Goal: Information Seeking & Learning: Understand process/instructions

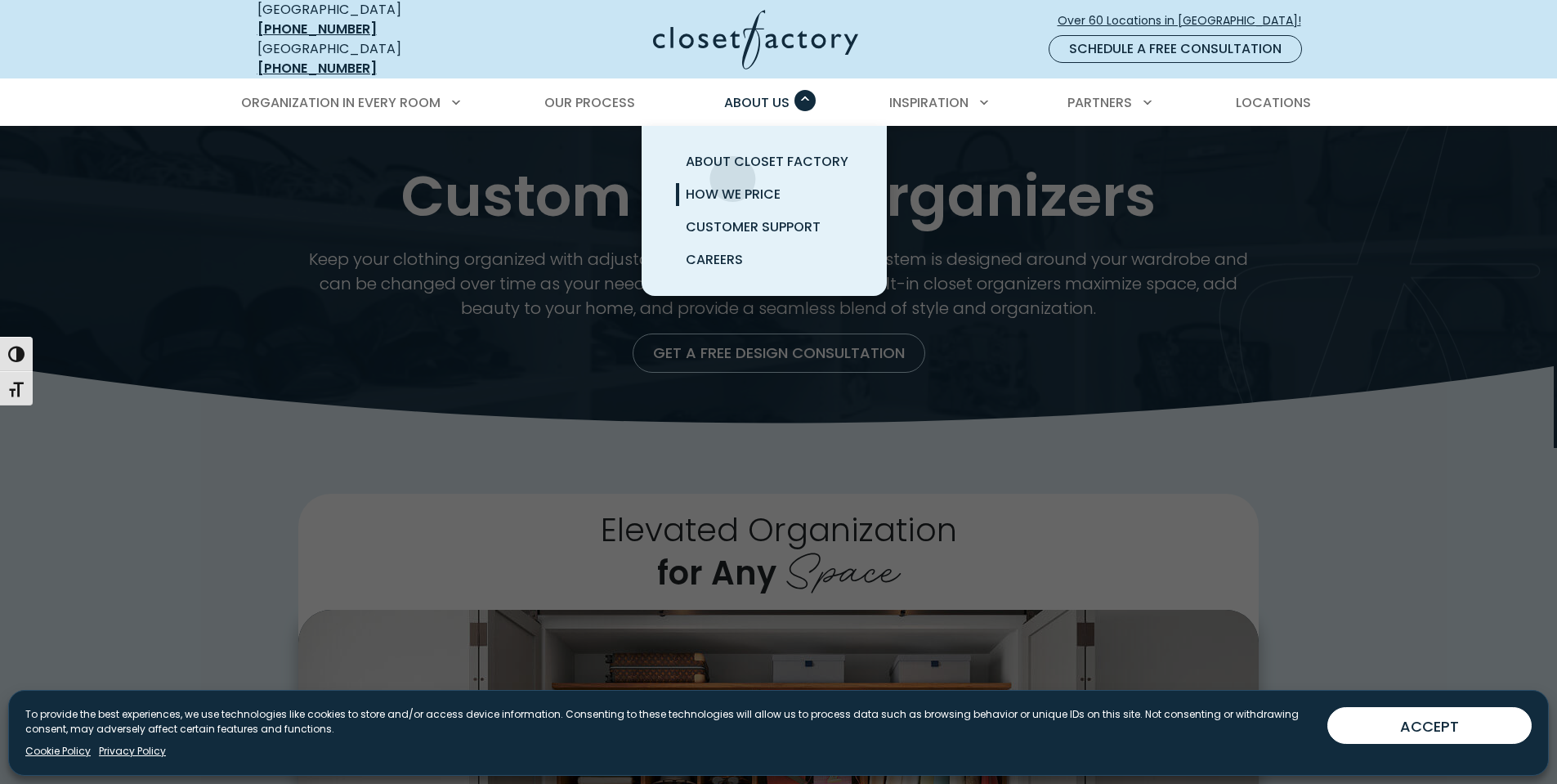
click at [736, 184] on span "How We Price" at bounding box center [733, 194] width 95 height 19
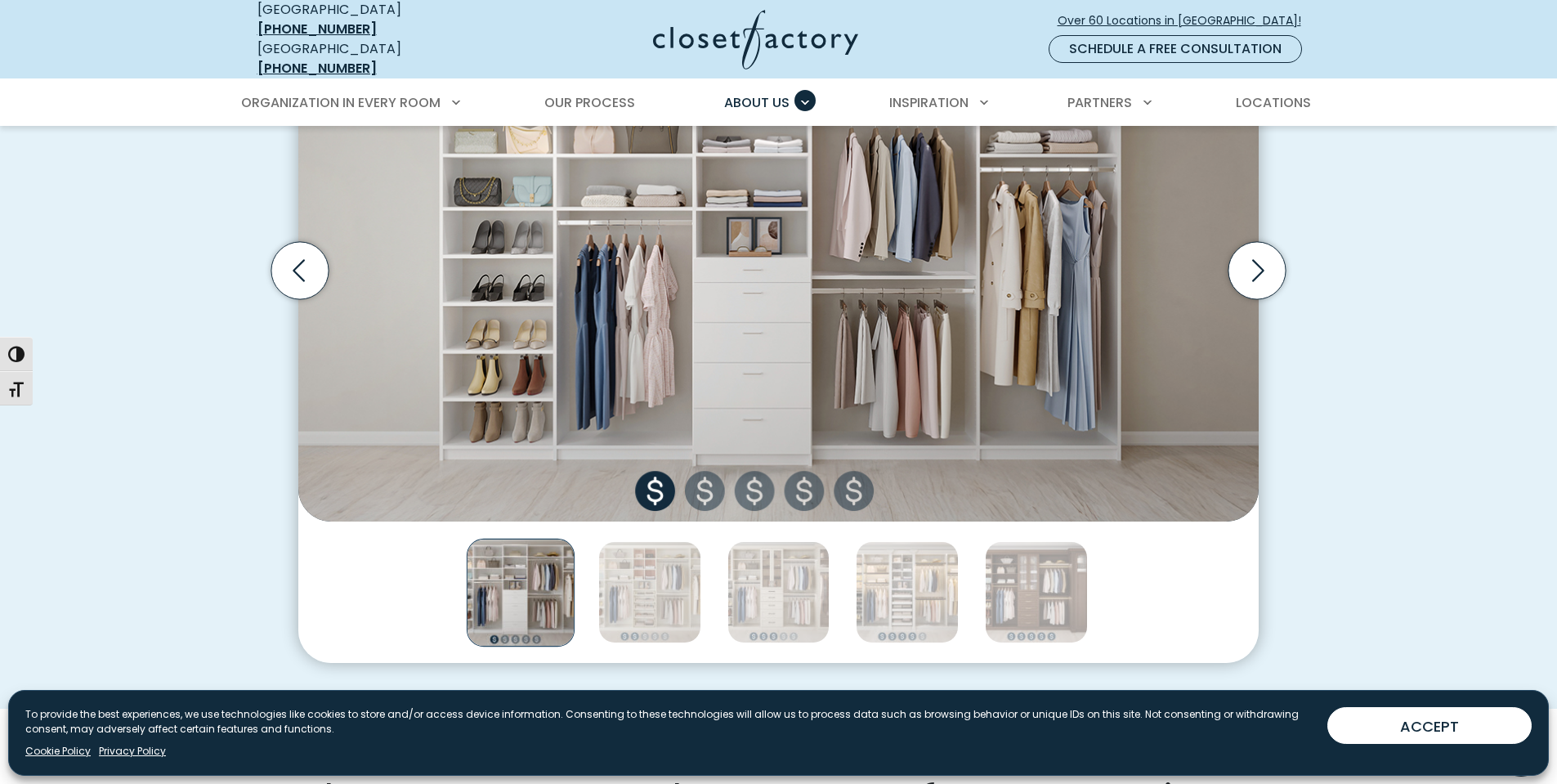
scroll to position [653, 0]
click at [712, 462] on img "Thumbnail Gallery" at bounding box center [778, 272] width 961 height 500
click at [704, 486] on img "Thumbnail Gallery" at bounding box center [778, 272] width 961 height 500
click at [711, 483] on img "Thumbnail Gallery" at bounding box center [778, 272] width 961 height 500
click at [654, 564] on img "Thumbnail Gallery" at bounding box center [650, 594] width 103 height 103
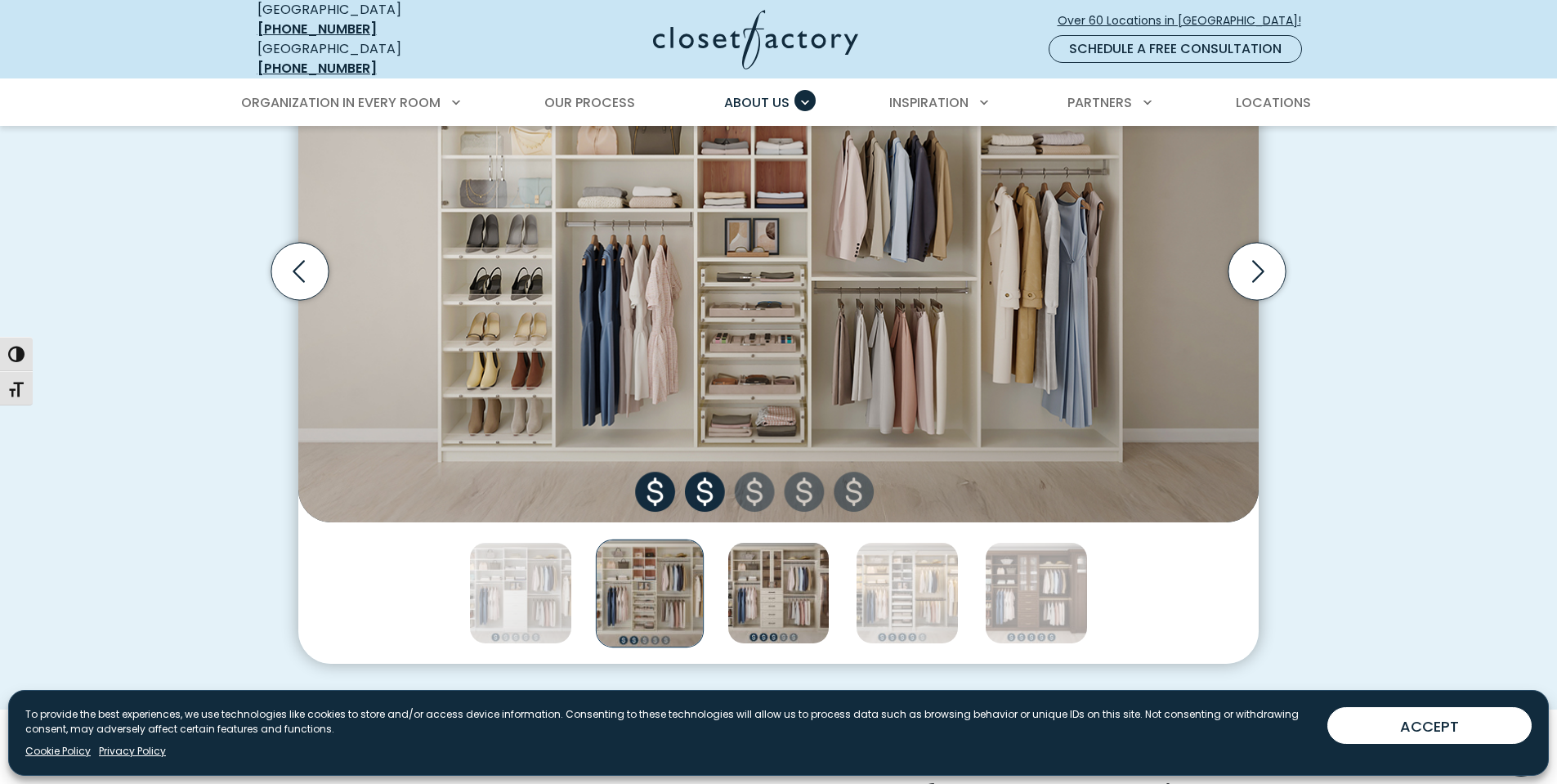
click at [746, 564] on img "Thumbnail Gallery" at bounding box center [779, 594] width 103 height 103
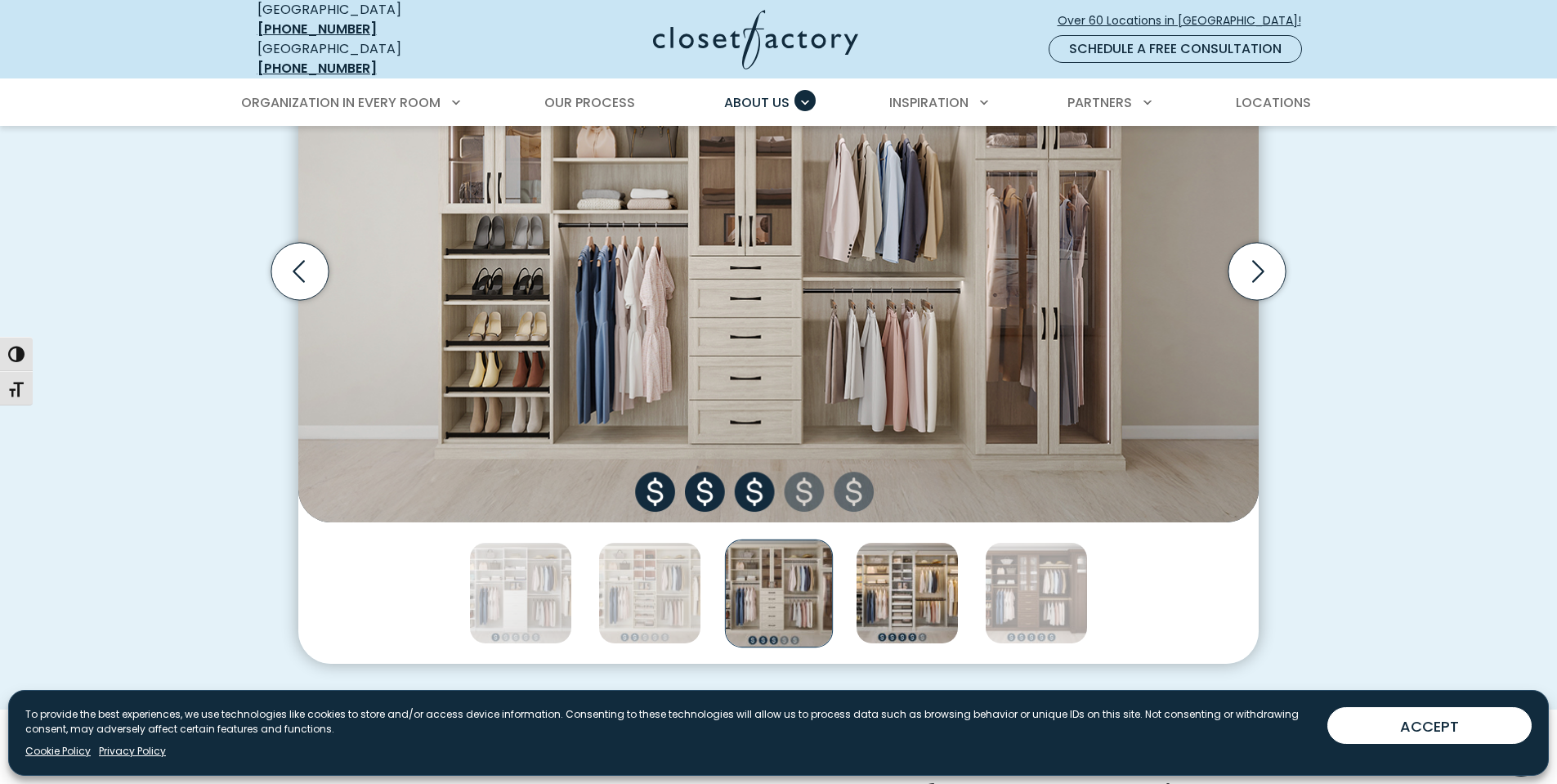
click at [887, 586] on img "Thumbnail Gallery" at bounding box center [907, 594] width 103 height 103
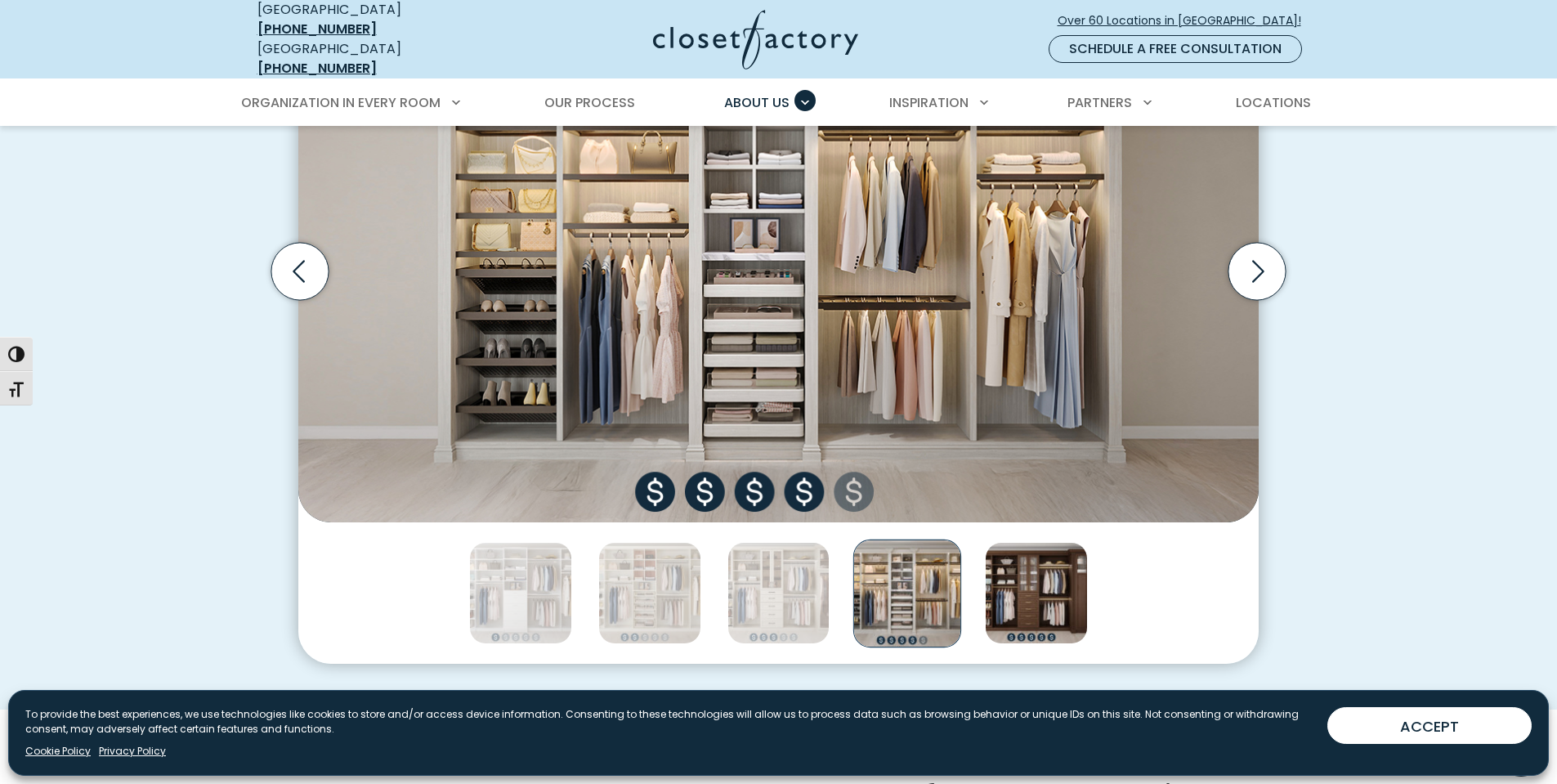
click at [1040, 585] on img "Thumbnail Gallery" at bounding box center [1036, 594] width 103 height 103
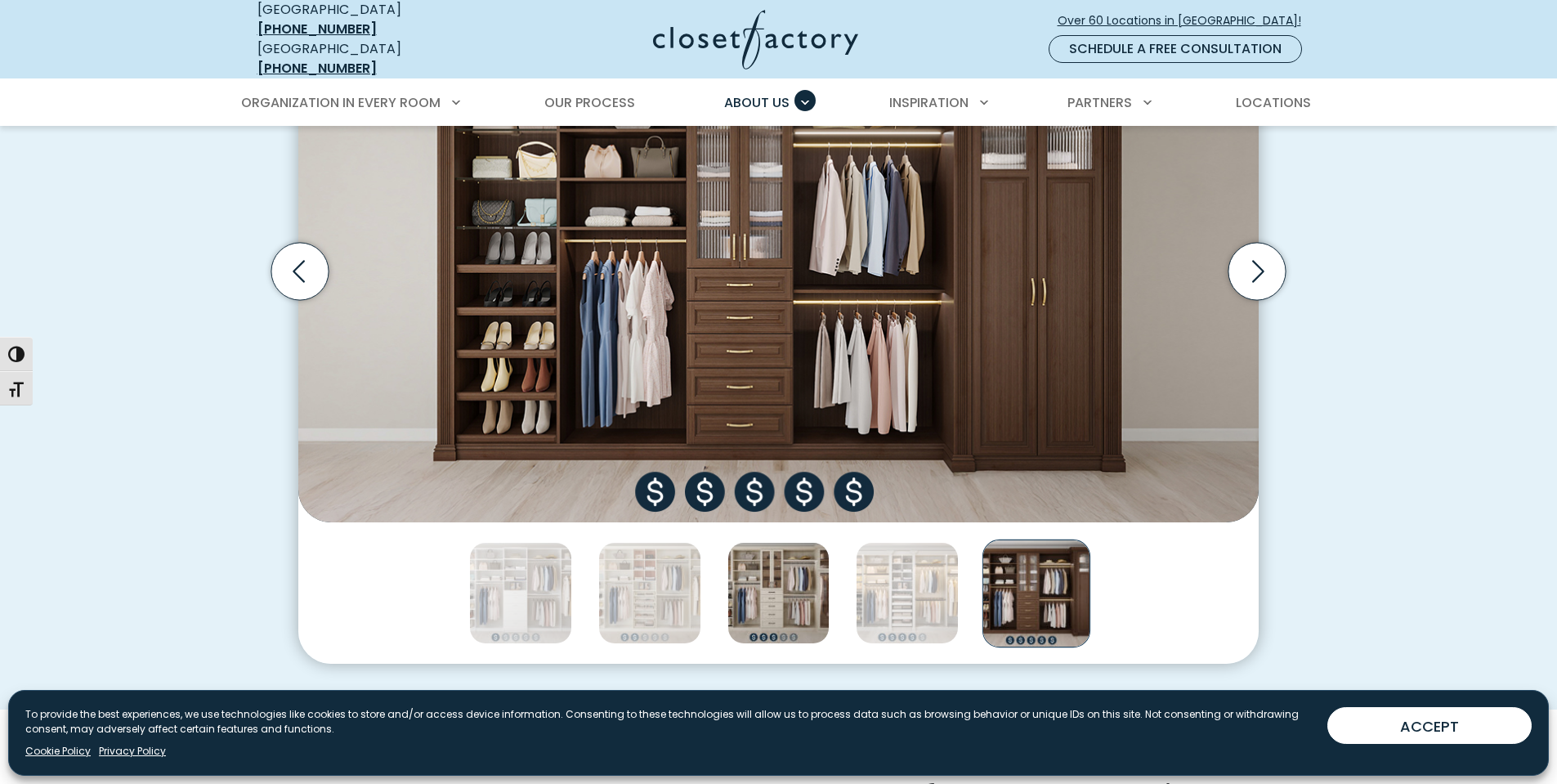
click at [755, 586] on img "Thumbnail Gallery" at bounding box center [779, 594] width 103 height 103
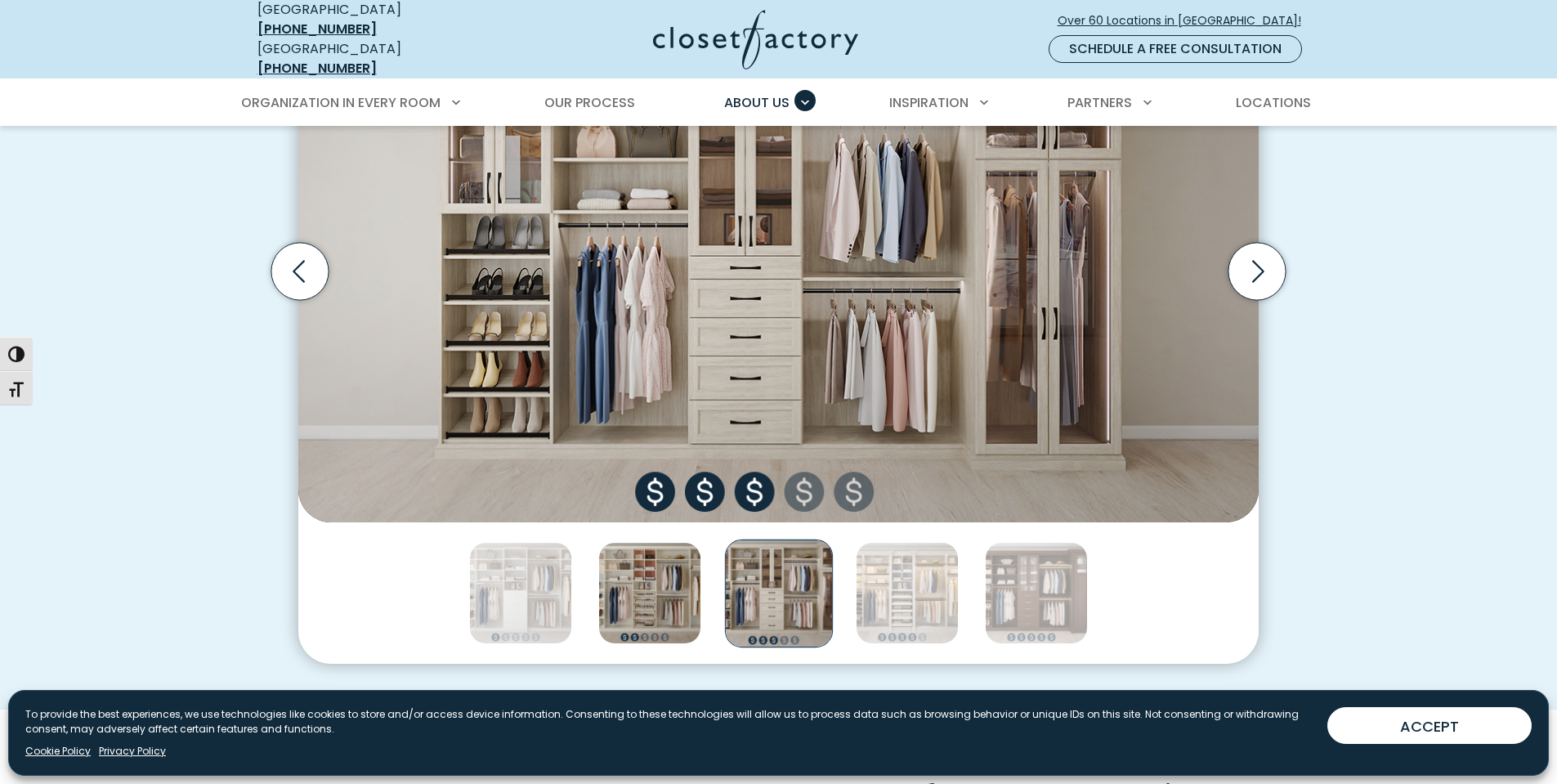
click at [688, 579] on img "Thumbnail Gallery" at bounding box center [650, 594] width 103 height 103
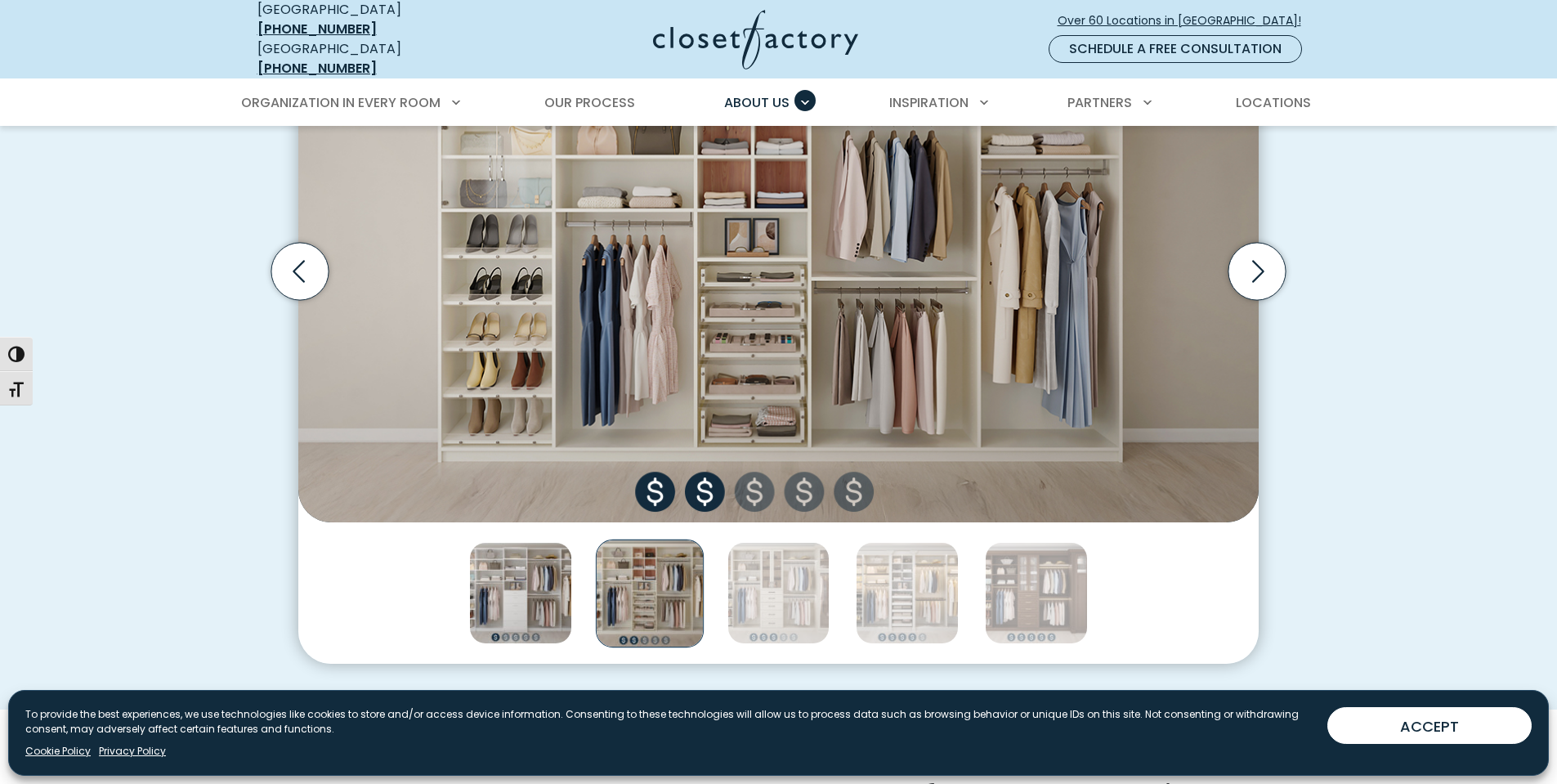
click at [524, 586] on img "Thumbnail Gallery" at bounding box center [520, 594] width 103 height 103
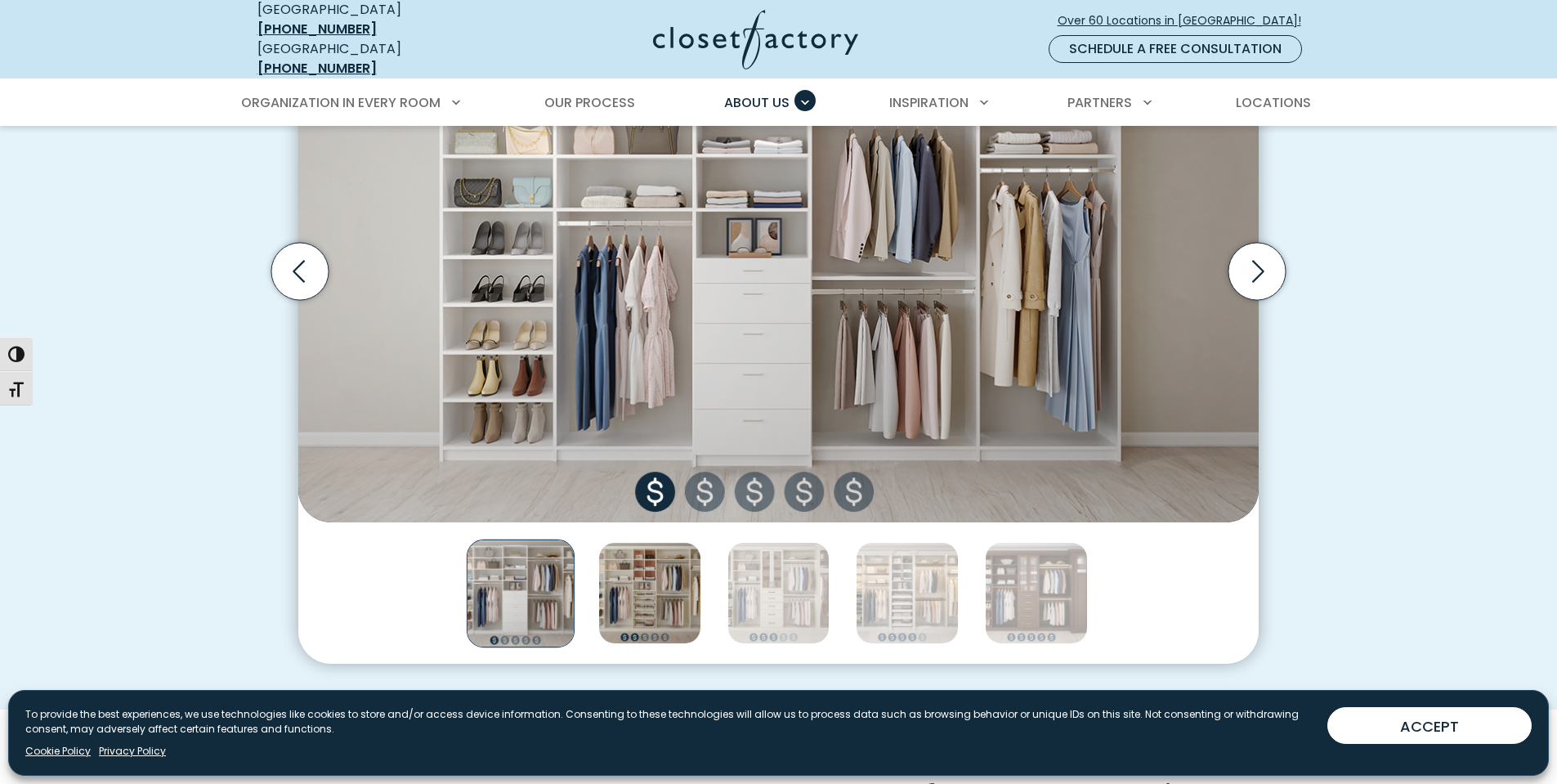
click at [649, 587] on img "Thumbnail Gallery" at bounding box center [650, 594] width 103 height 103
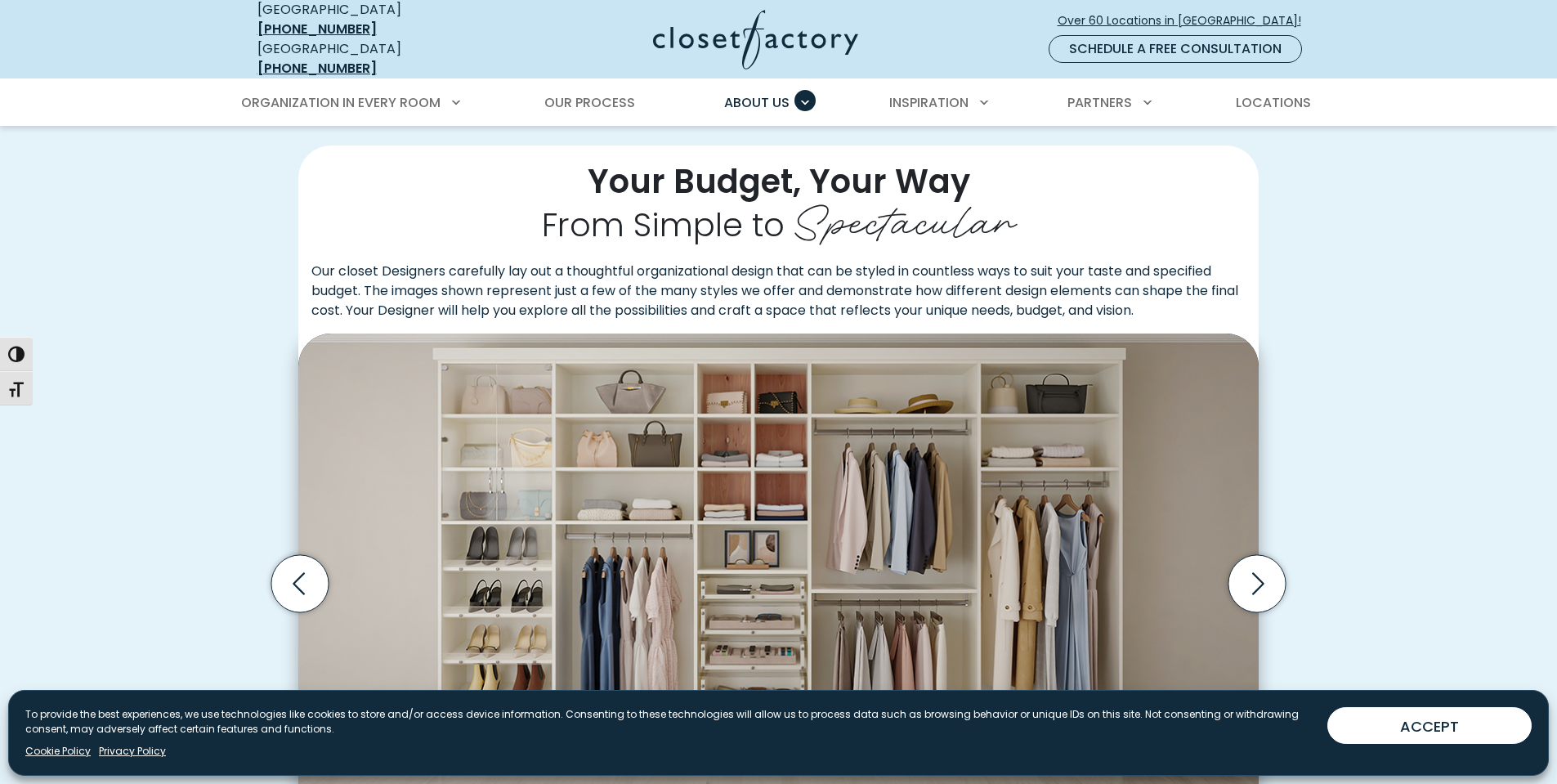
scroll to position [326, 0]
